Goal: Information Seeking & Learning: Check status

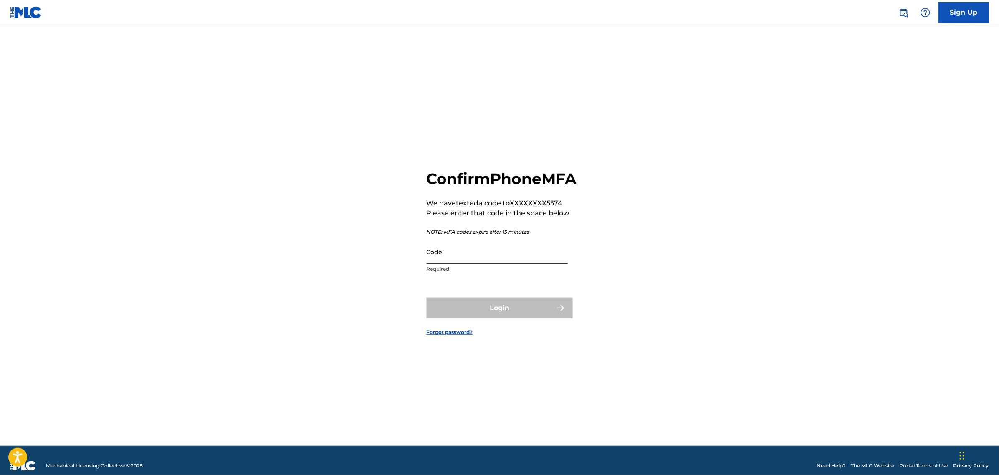
click at [525, 264] on input "Code" at bounding box center [497, 252] width 141 height 24
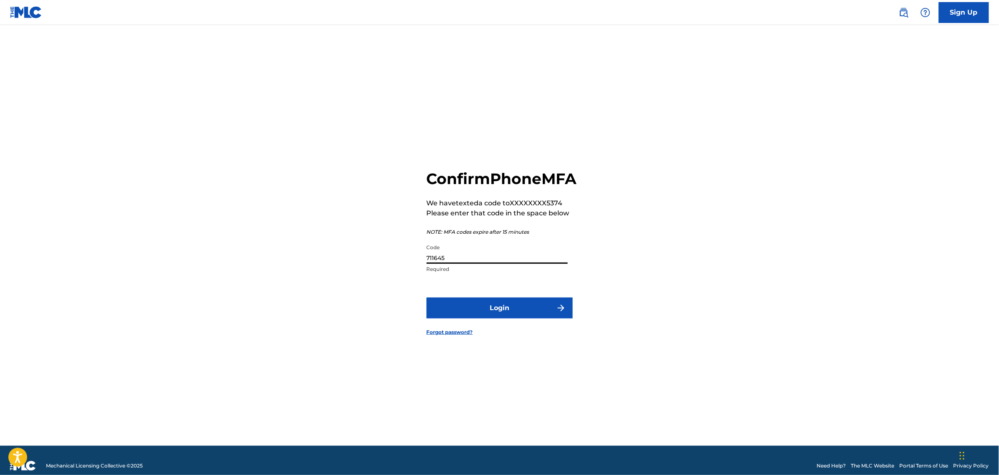
type input "711645"
click at [427, 298] on button "Login" at bounding box center [500, 308] width 146 height 21
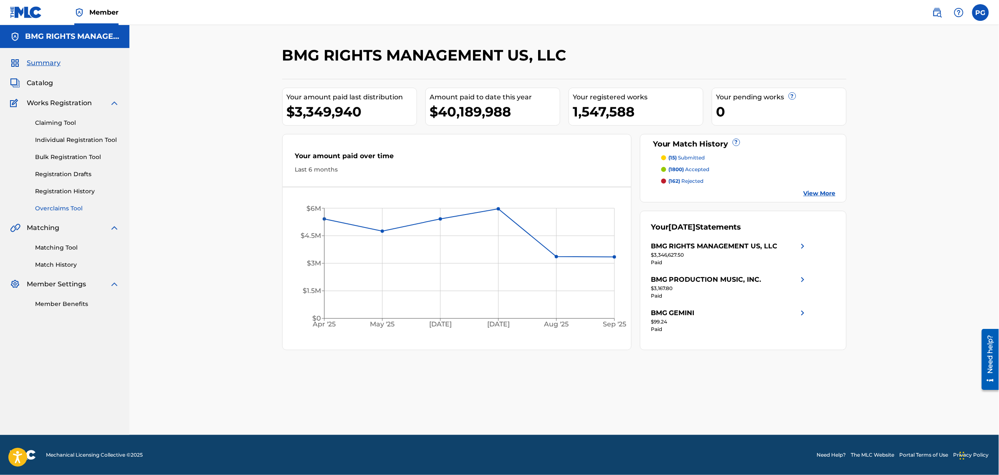
click at [61, 210] on link "Overclaims Tool" at bounding box center [77, 208] width 84 height 9
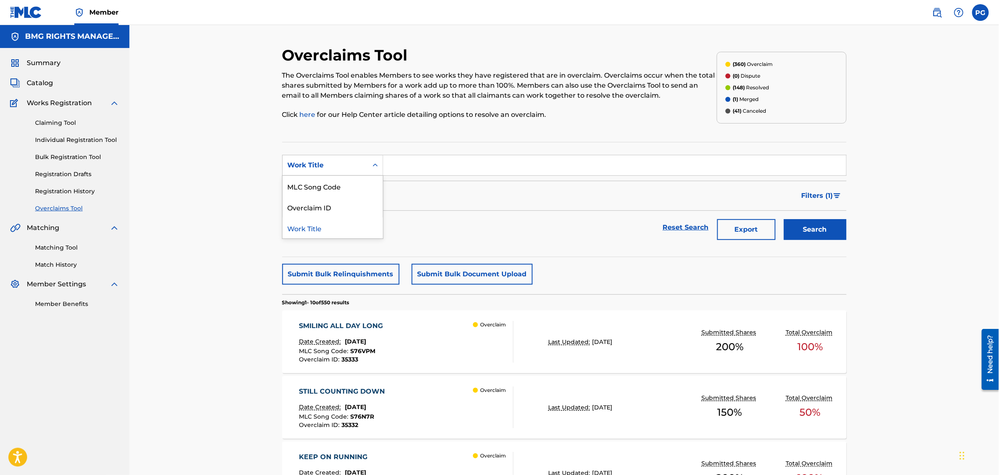
click at [322, 165] on div "Work Title" at bounding box center [325, 165] width 75 height 10
drag, startPoint x: 343, startPoint y: 209, endPoint x: 352, endPoint y: 199, distance: 13.0
click at [343, 207] on div "Overclaim ID" at bounding box center [333, 207] width 100 height 21
click at [425, 161] on input "Search Form" at bounding box center [614, 165] width 463 height 20
paste input "25135"
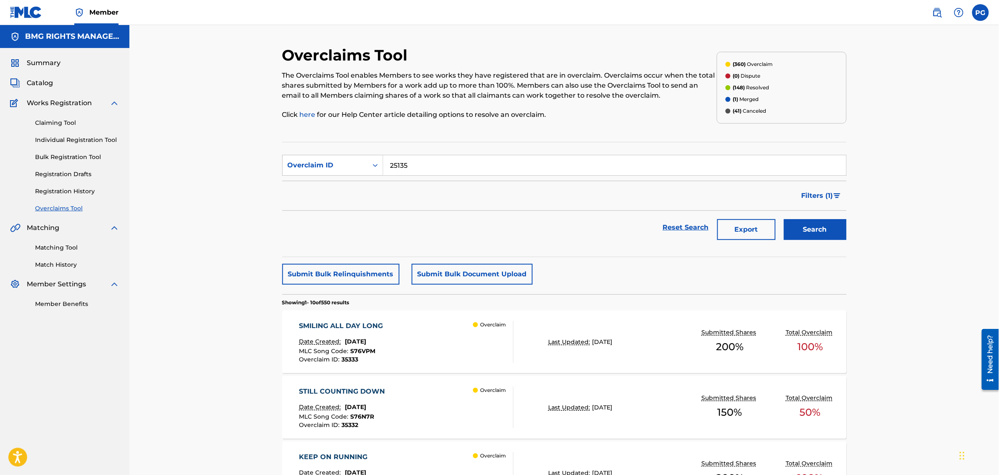
type input "25135"
click at [784, 219] on button "Search" at bounding box center [815, 229] width 63 height 21
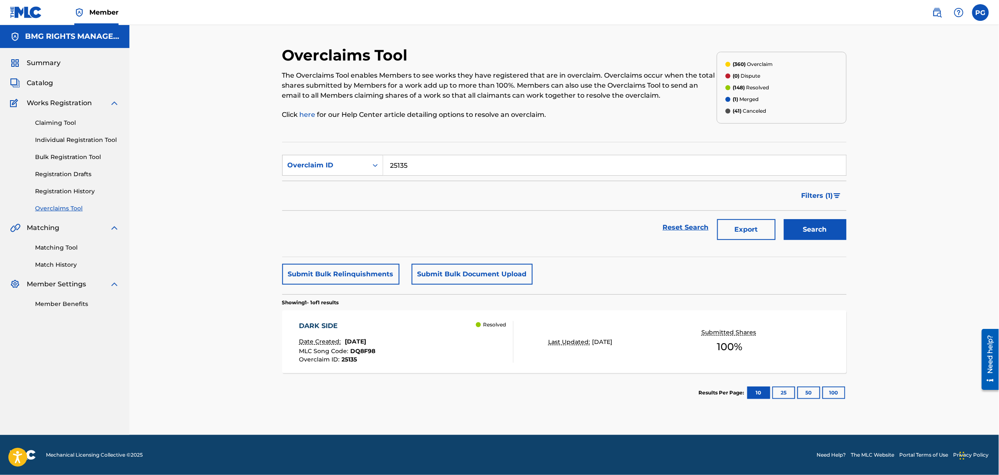
click at [450, 351] on div "DARK SIDE Date Created: [DATE] MLC Song Code : DQ8F98 Overclaim ID : 25135 Reso…" at bounding box center [406, 342] width 215 height 42
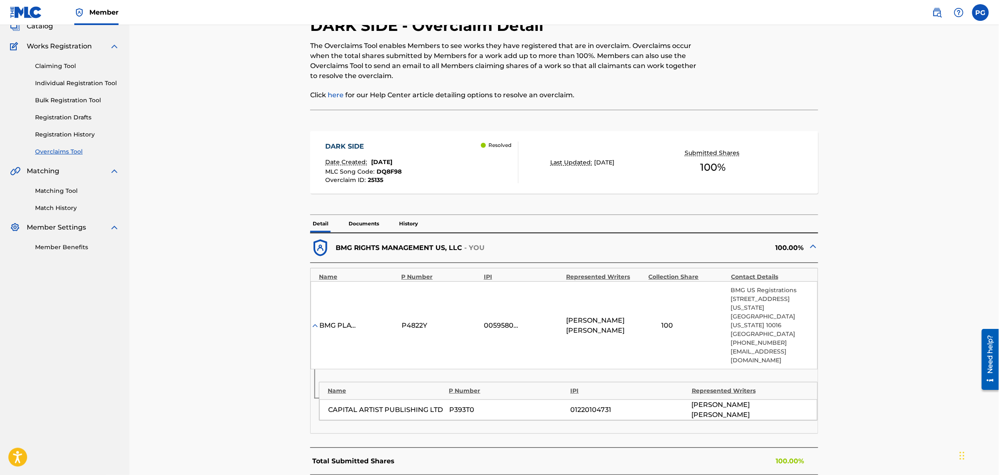
scroll to position [104, 0]
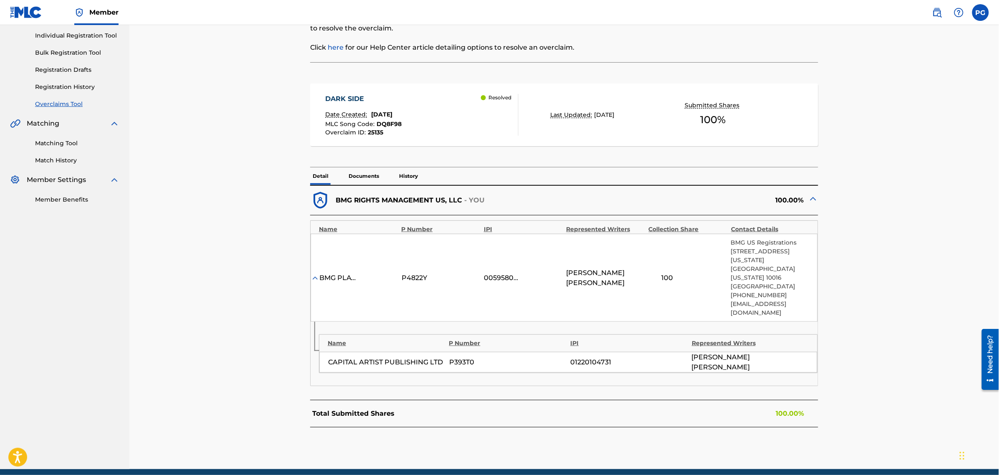
click at [360, 175] on p "Documents" at bounding box center [363, 176] width 35 height 18
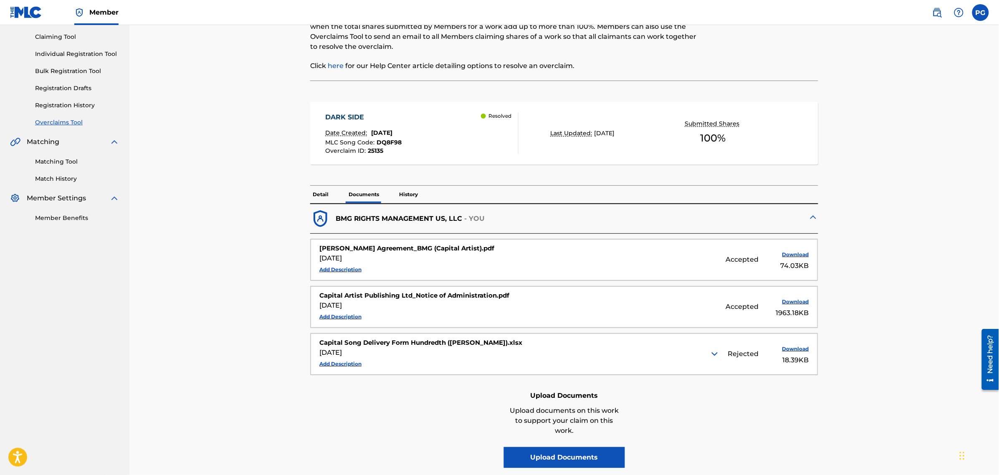
scroll to position [104, 0]
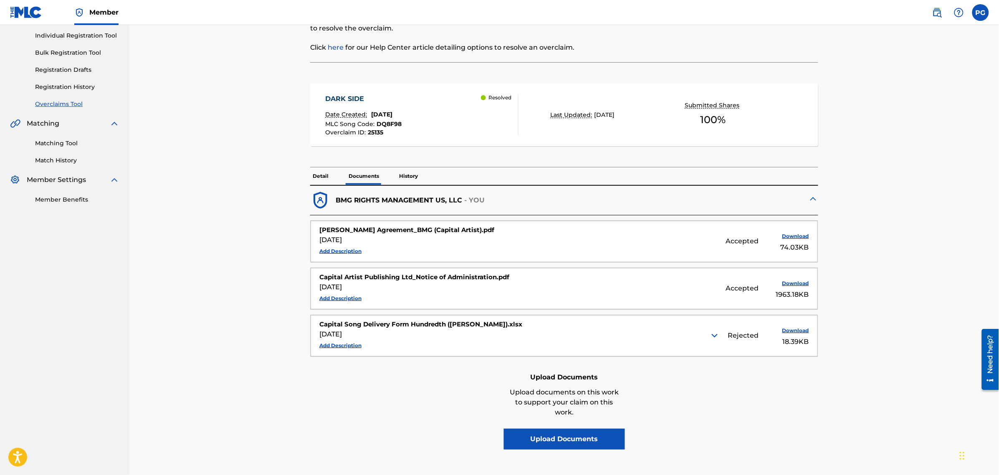
click at [414, 178] on p "History" at bounding box center [409, 176] width 24 height 18
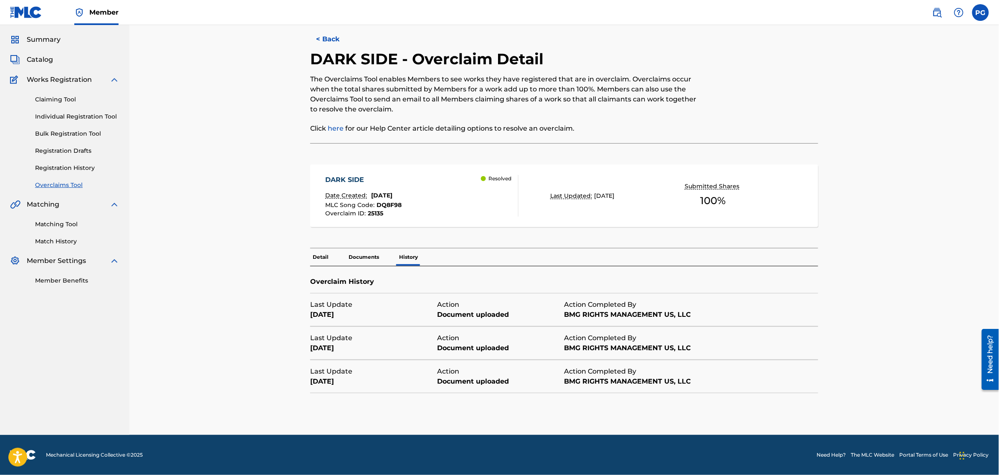
click at [364, 260] on p "Documents" at bounding box center [363, 257] width 35 height 18
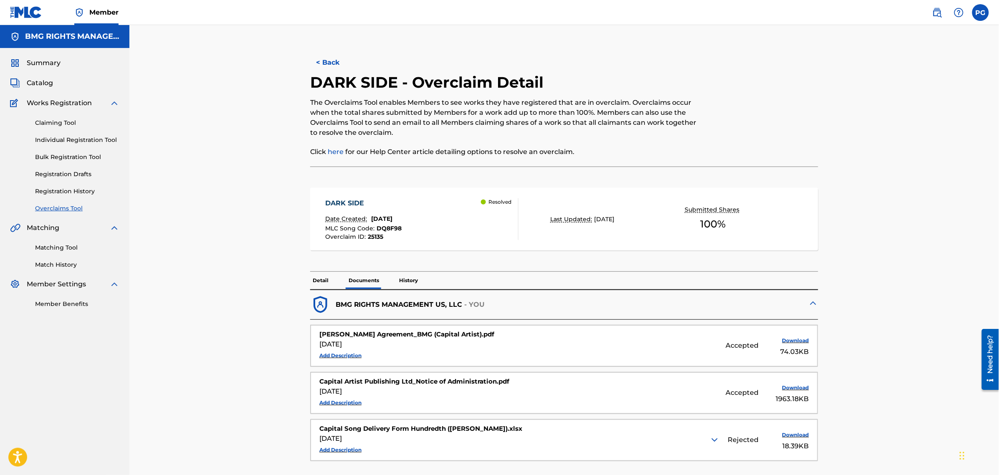
click at [318, 281] on p "Detail" at bounding box center [320, 281] width 21 height 18
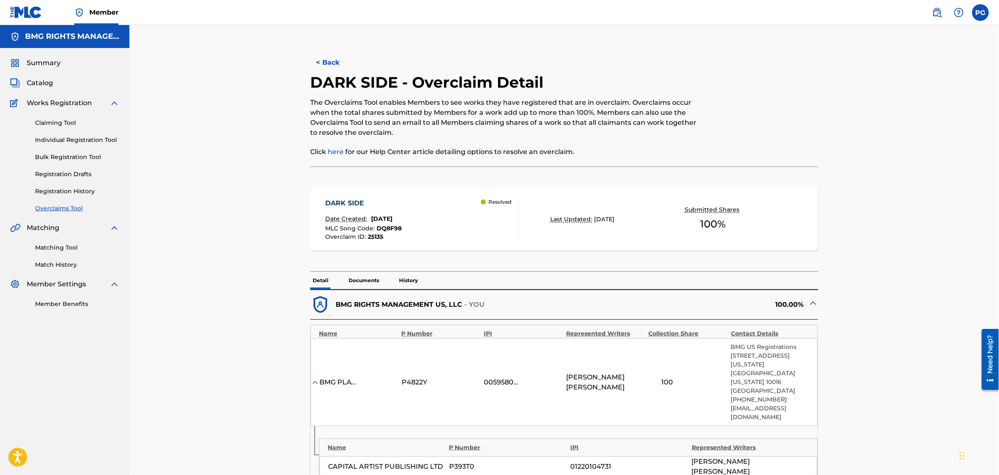
click at [435, 237] on div "DARK SIDE Date Created: [DATE] MLC Song Code : DQ8F98 Overclaim ID : 25135 Reso…" at bounding box center [422, 219] width 193 height 42
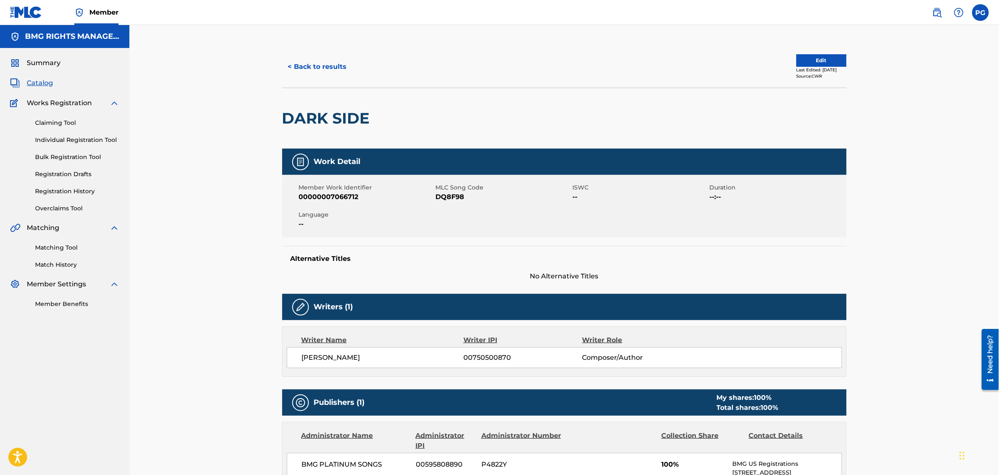
click at [454, 194] on span "DQ8F98" at bounding box center [503, 197] width 135 height 10
copy span "DQ8F98"
drag, startPoint x: 47, startPoint y: 88, endPoint x: 130, endPoint y: 86, distance: 83.5
click at [47, 87] on span "Catalog" at bounding box center [40, 83] width 26 height 10
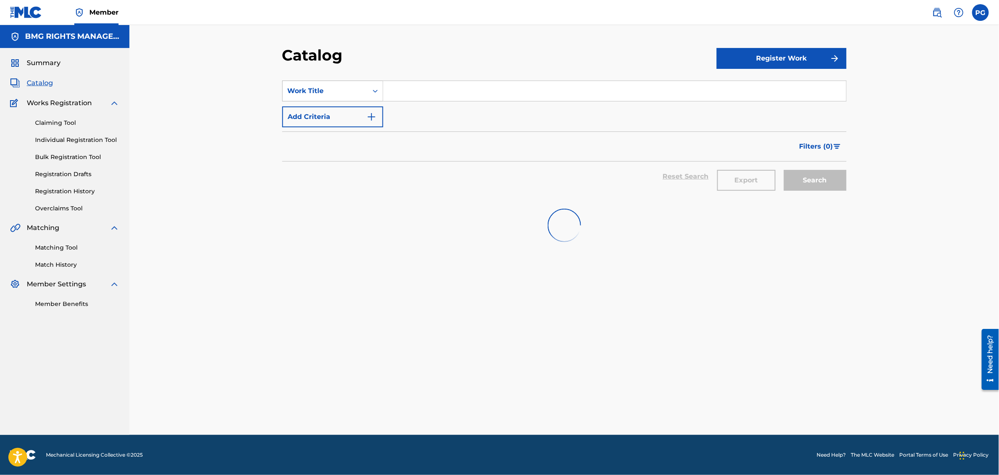
click at [301, 83] on div "Work Title" at bounding box center [325, 91] width 85 height 16
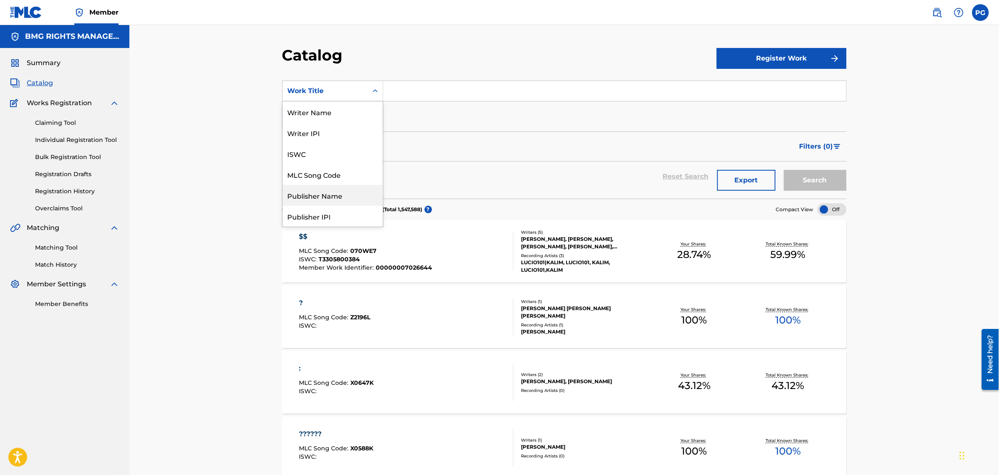
click at [341, 170] on div "MLC Song Code" at bounding box center [333, 174] width 100 height 21
click at [416, 96] on input "Search Form" at bounding box center [614, 91] width 463 height 20
paste input "DQ8F98"
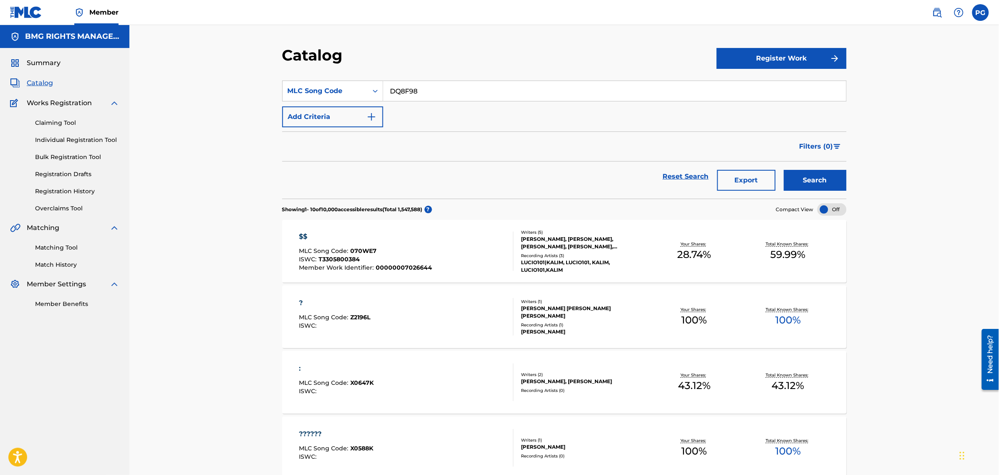
type input "DQ8F98"
click at [784, 170] on button "Search" at bounding box center [815, 180] width 63 height 21
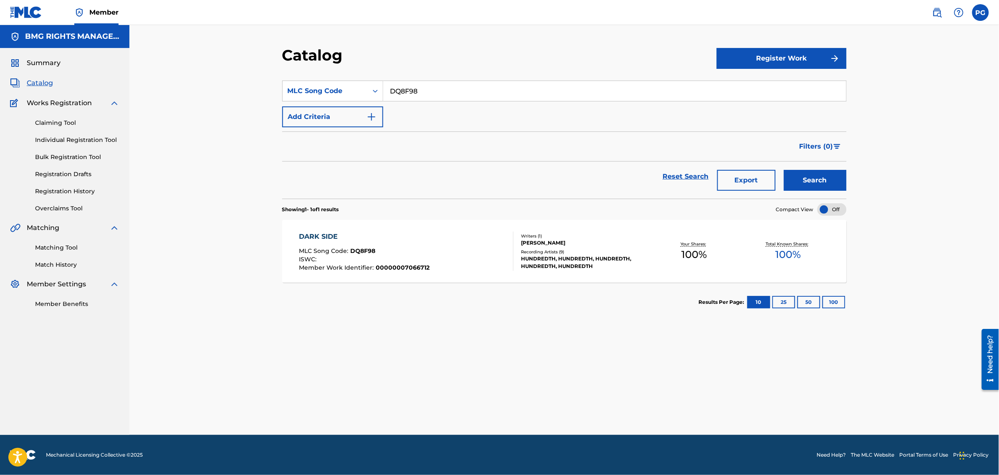
click at [674, 272] on div "DARK SIDE MLC Song Code : DQ8F98 ISWC : Member Work Identifier : 00000007066712…" at bounding box center [564, 251] width 564 height 63
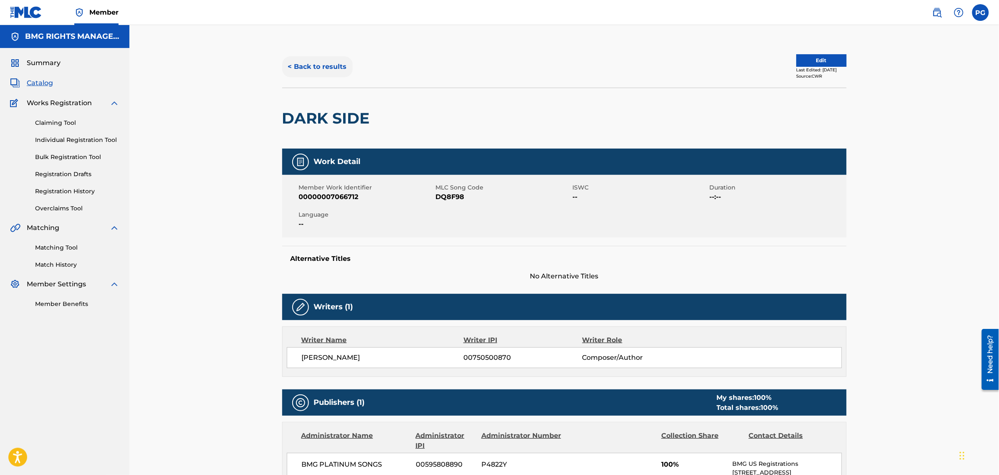
click at [323, 70] on button "< Back to results" at bounding box center [317, 66] width 71 height 21
